Goal: Check status: Check status

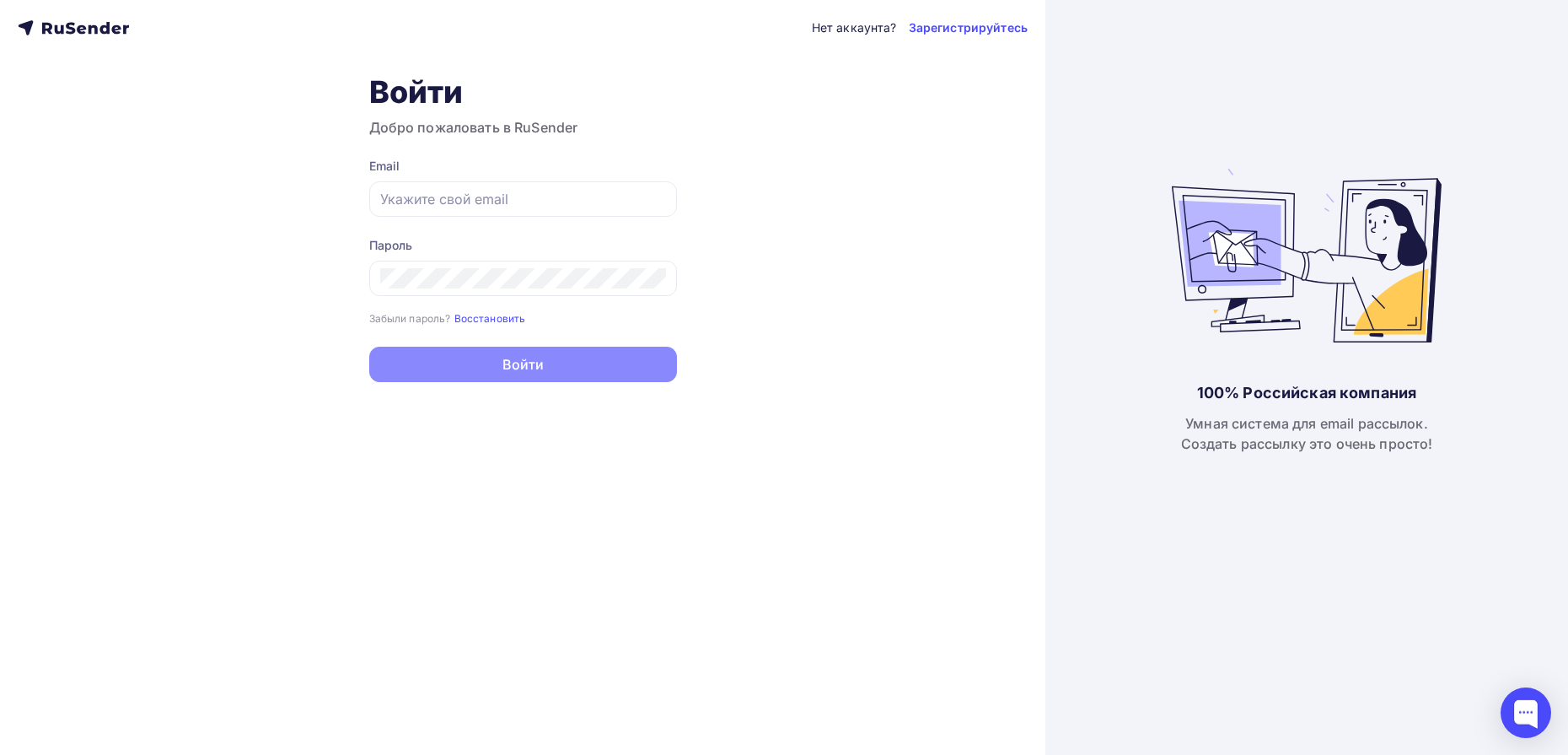
type input "[PERSON_NAME][EMAIL_ADDRESS][DOMAIN_NAME]"
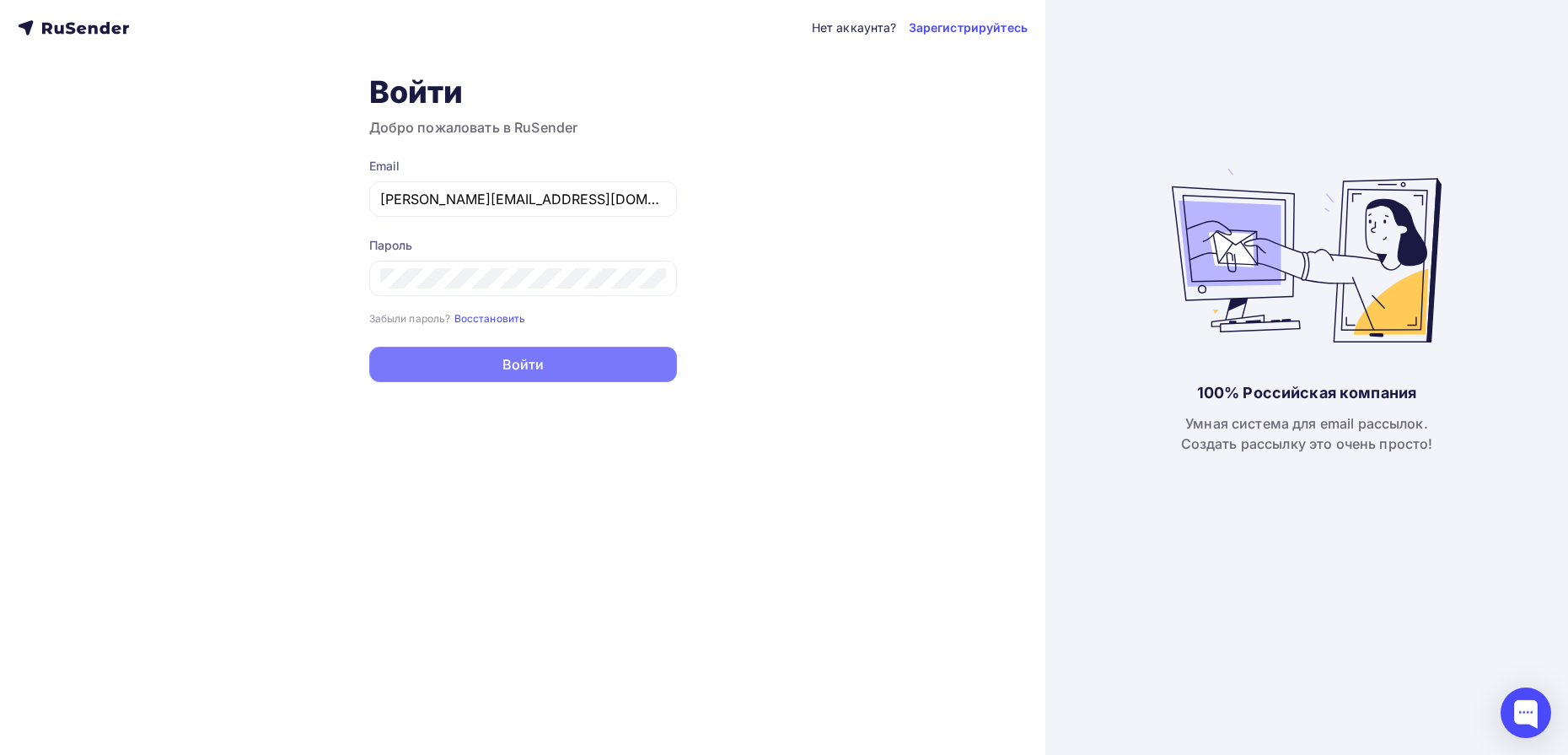
click at [546, 358] on button "Войти" at bounding box center [523, 363] width 308 height 35
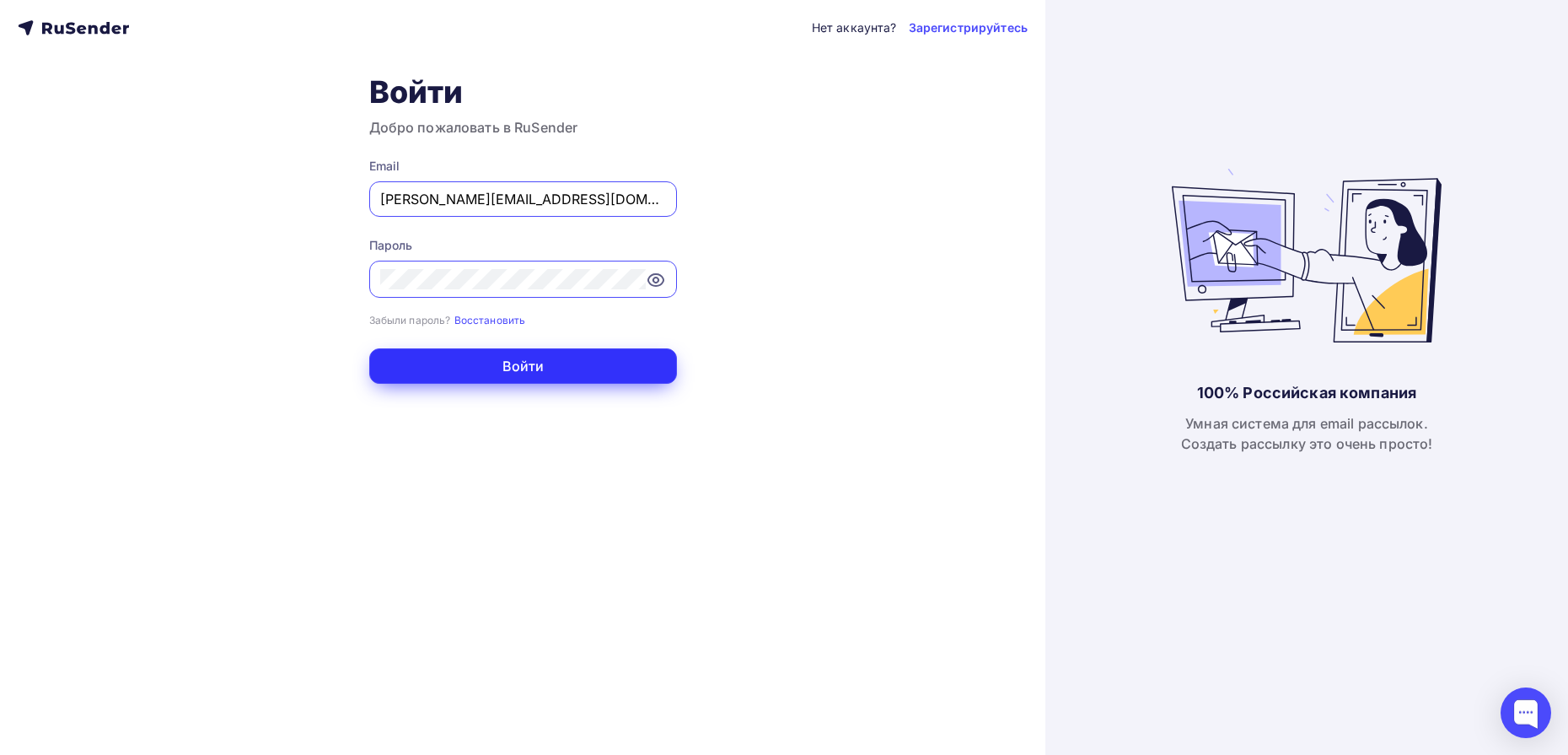
click at [534, 356] on button "Войти" at bounding box center [523, 365] width 308 height 35
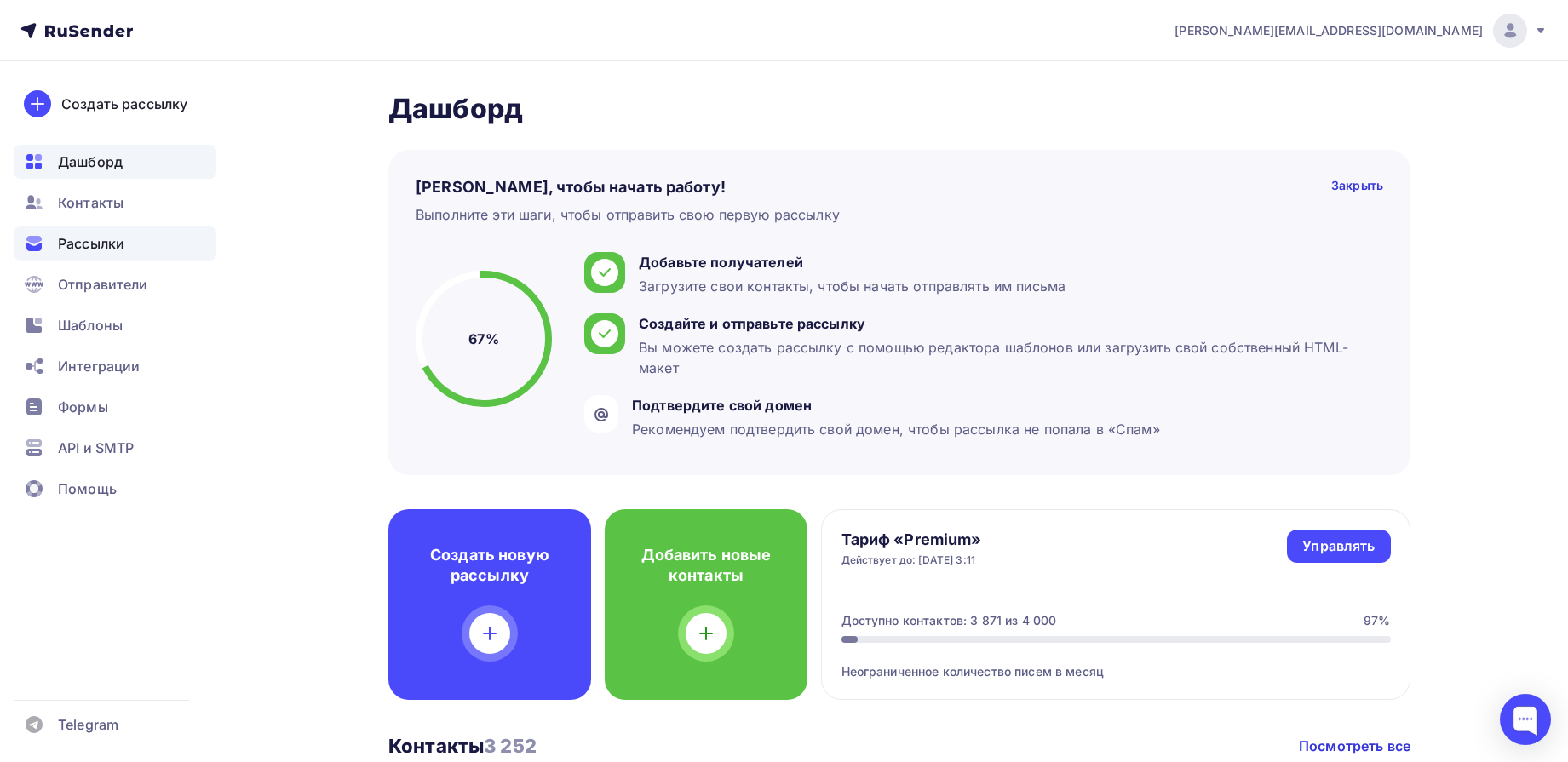
click at [98, 251] on span "Рассылки" at bounding box center [91, 243] width 66 height 20
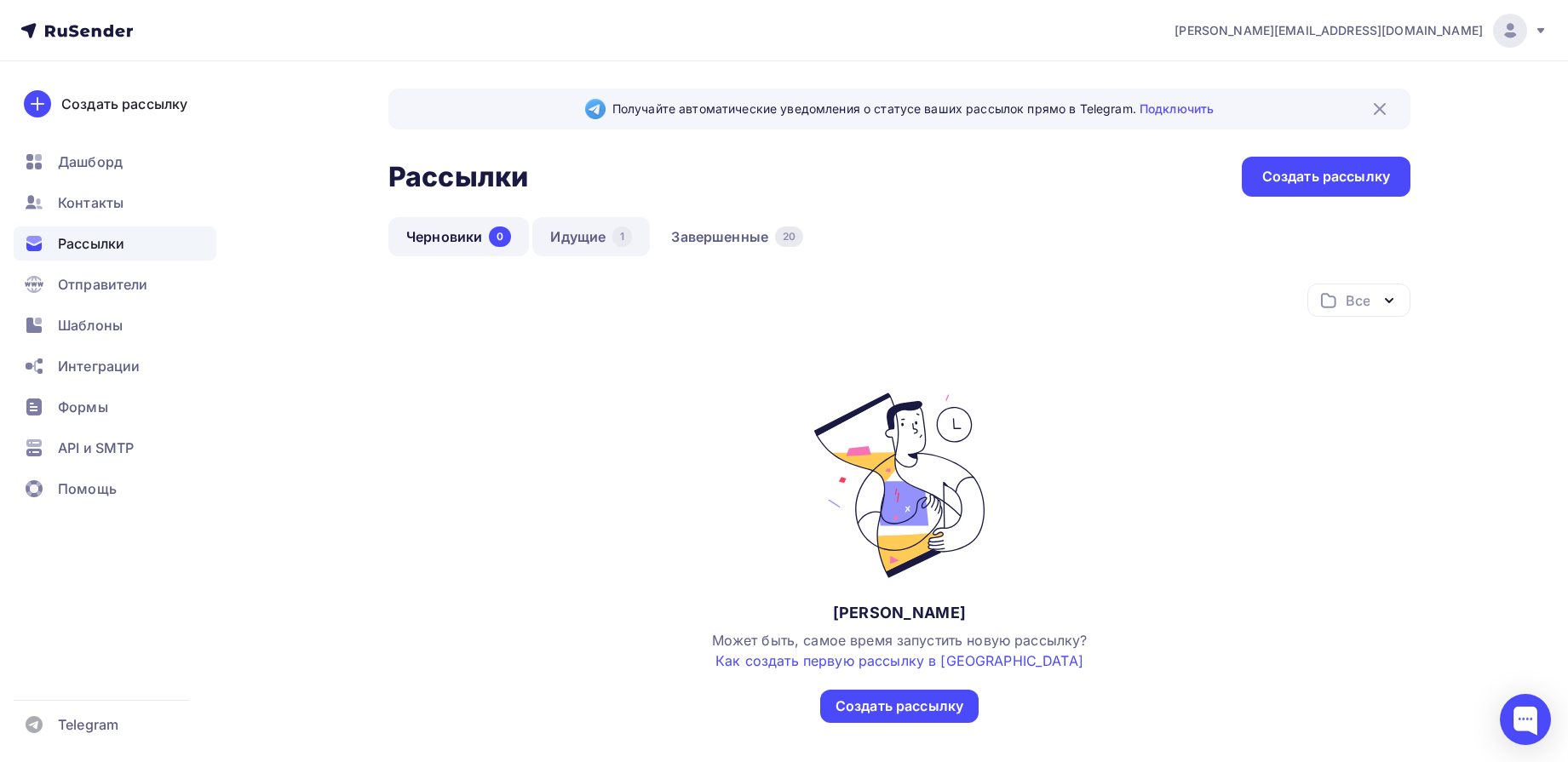
click at [603, 238] on link "Идущие 1" at bounding box center [591, 237] width 117 height 39
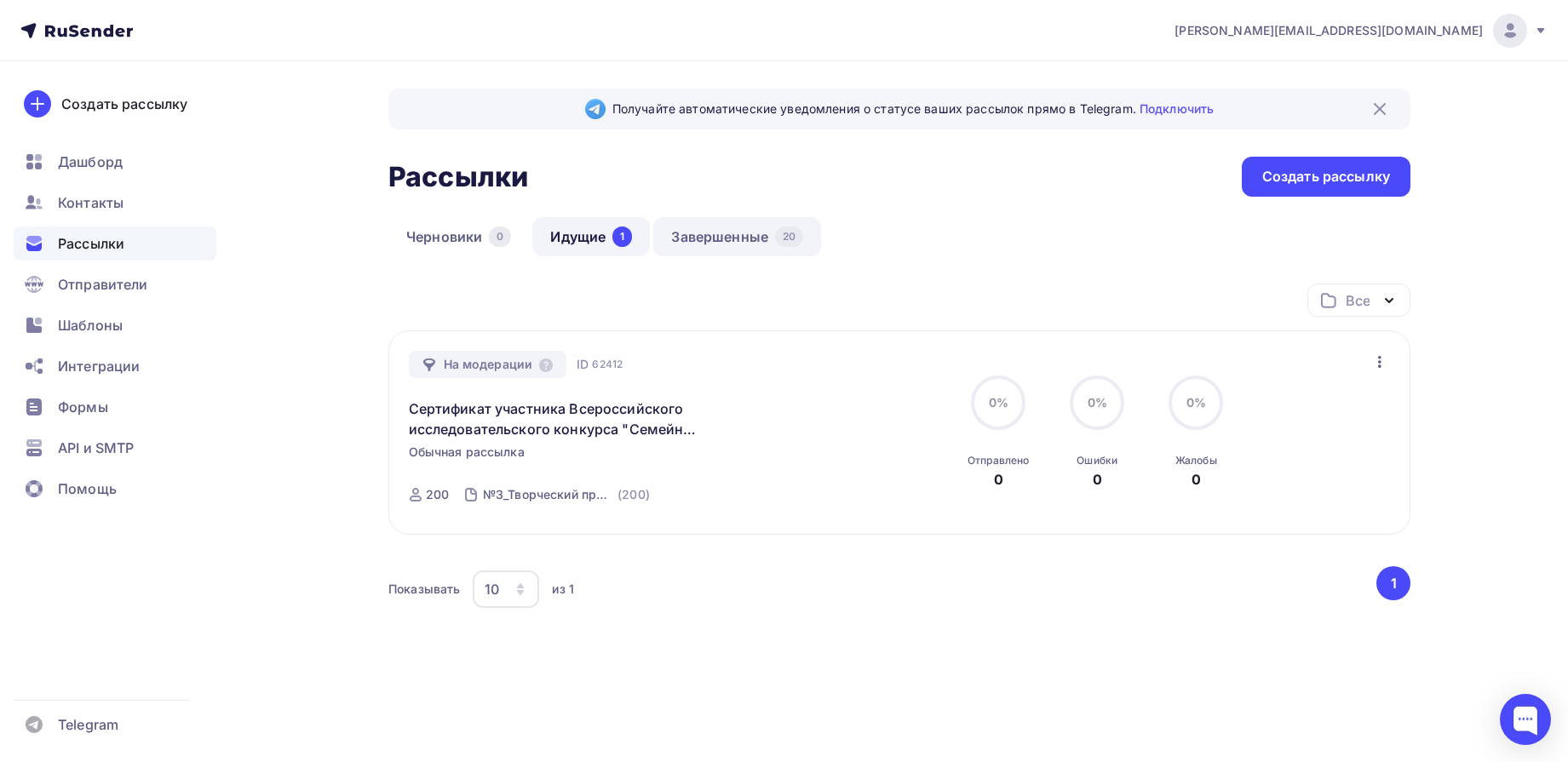
click at [751, 242] on link "Завершенные 20" at bounding box center [737, 237] width 168 height 39
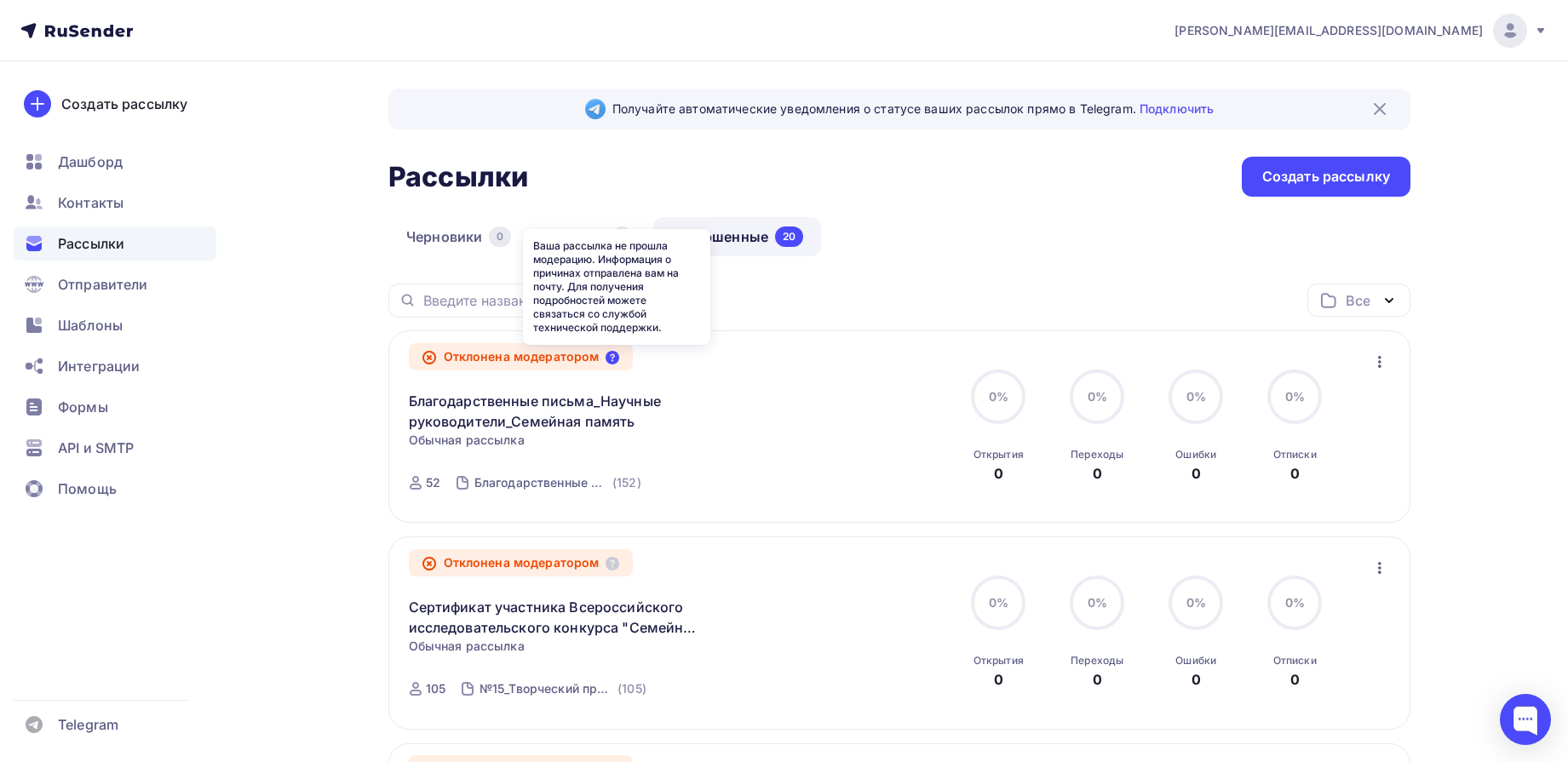
click at [611, 352] on icon at bounding box center [612, 357] width 14 height 14
